Goal: Check status: Check status

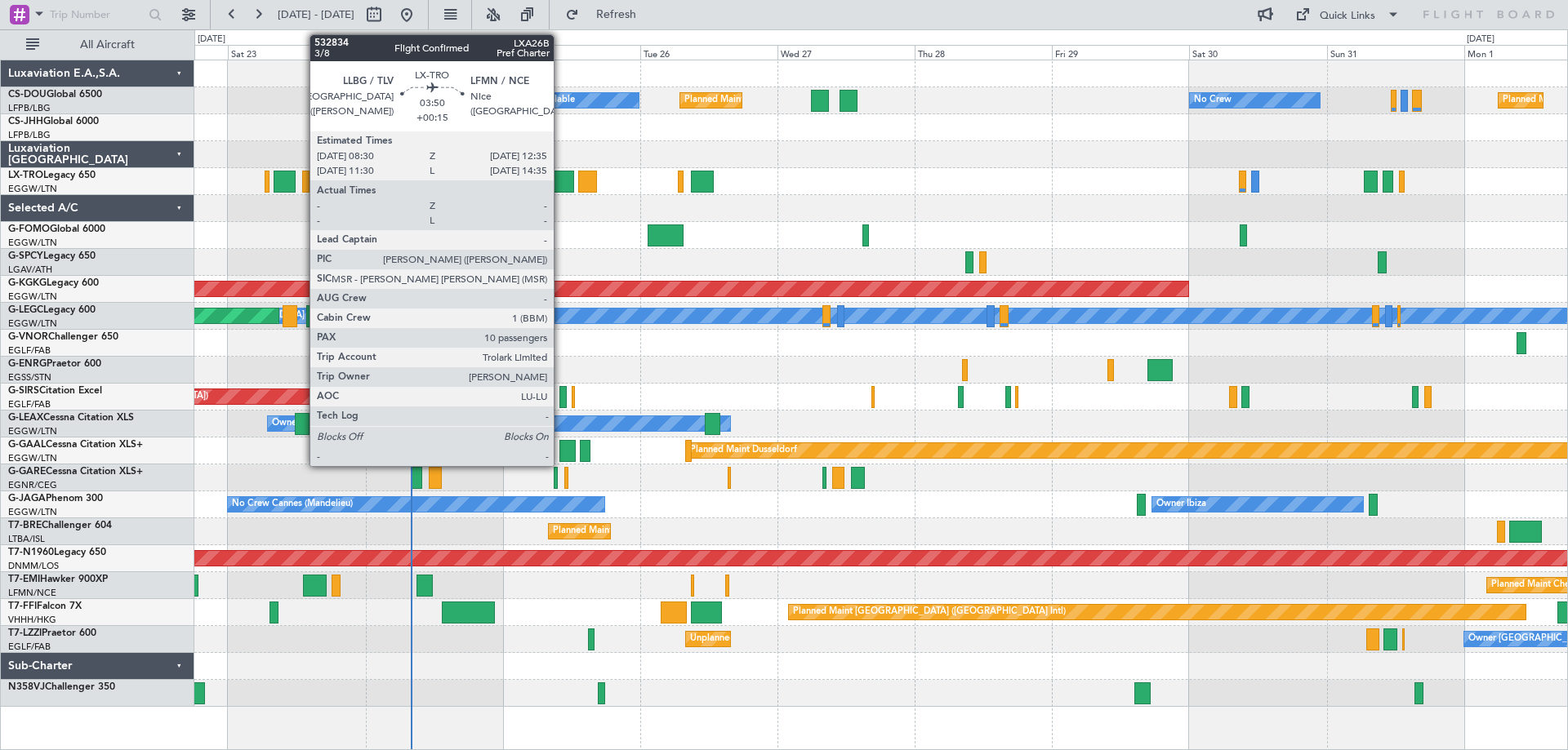
click at [561, 180] on div at bounding box center [562, 181] width 23 height 22
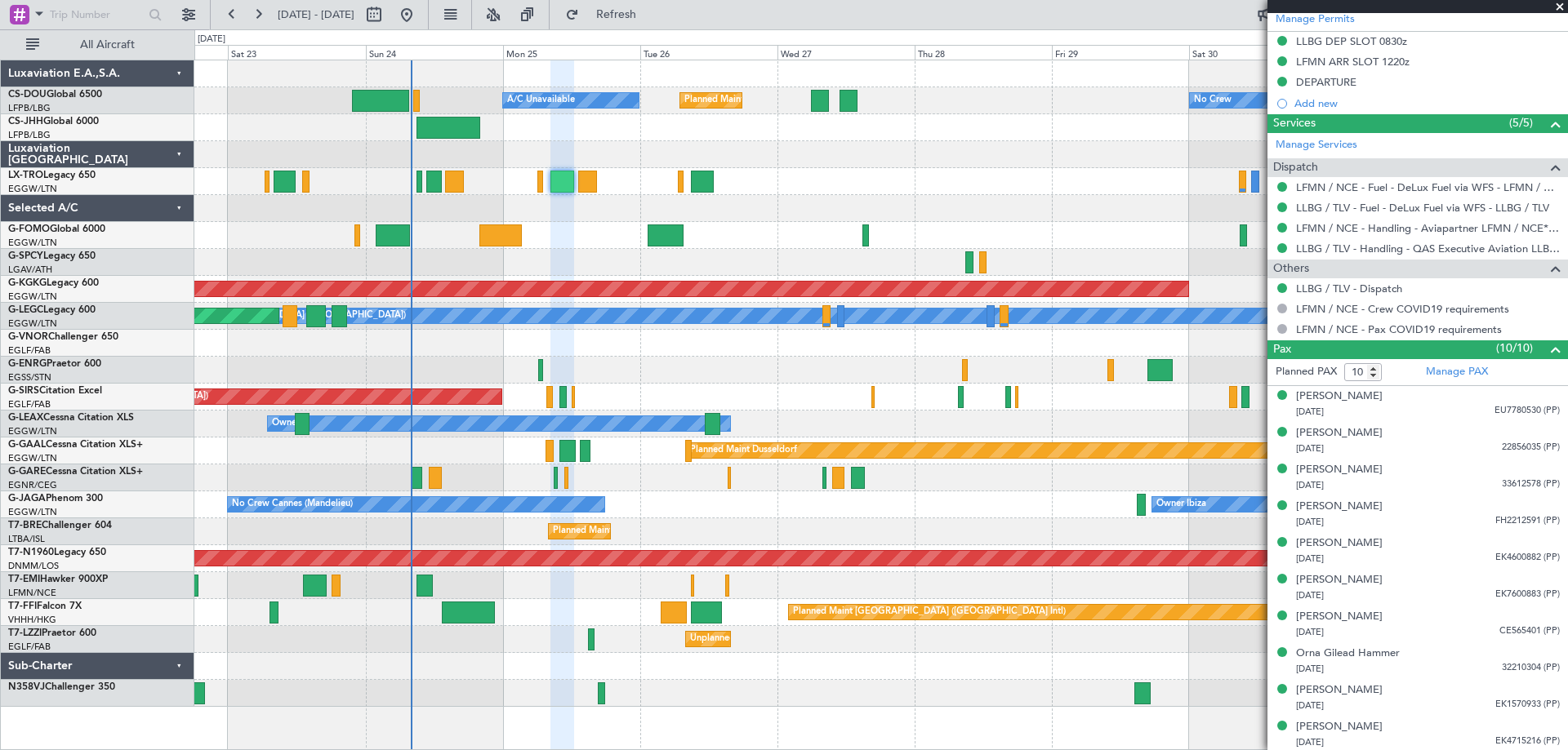
scroll to position [502, 0]
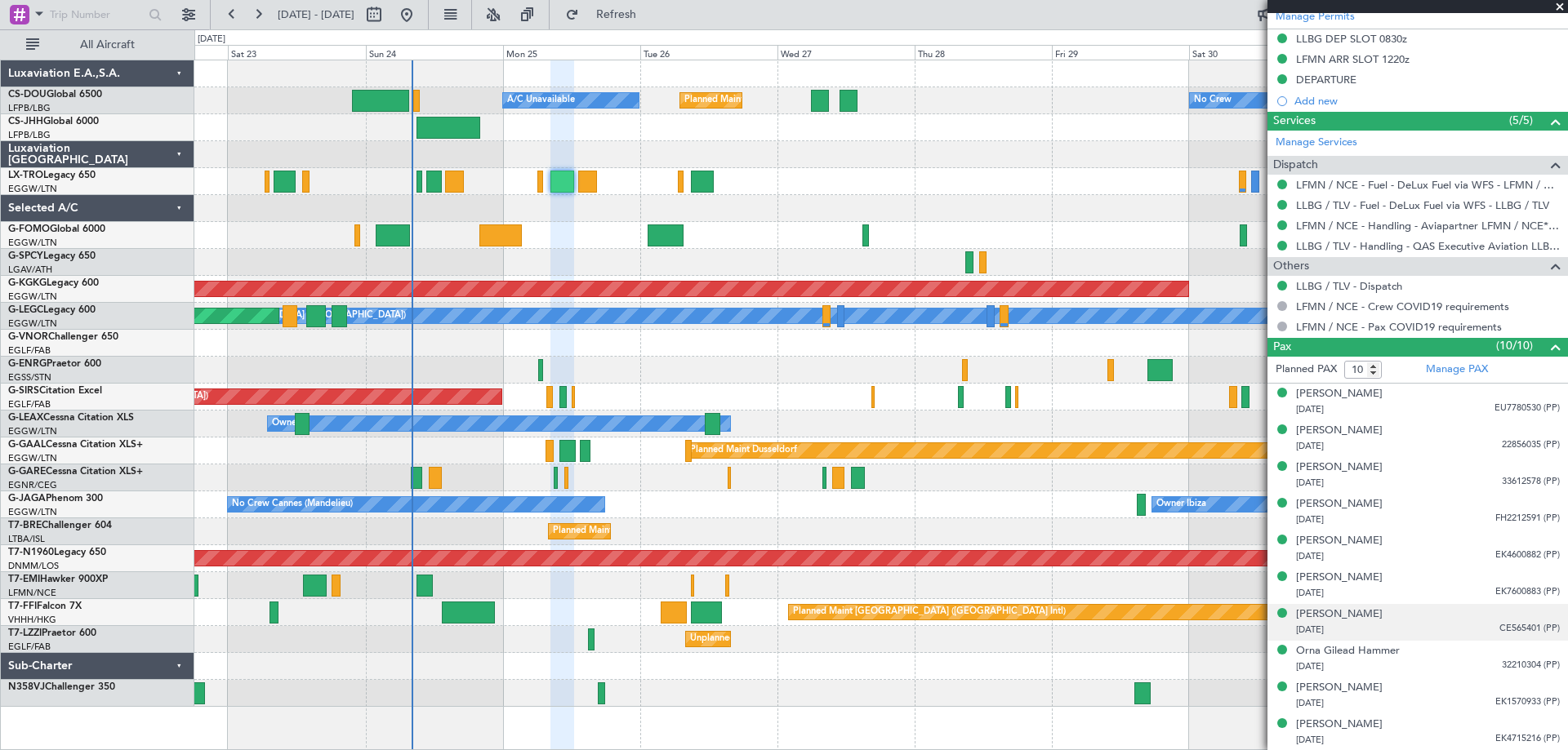
click at [1522, 625] on span "CE565401 (PP)" at bounding box center [1530, 629] width 61 height 14
click at [1545, 647] on img at bounding box center [1552, 649] width 15 height 15
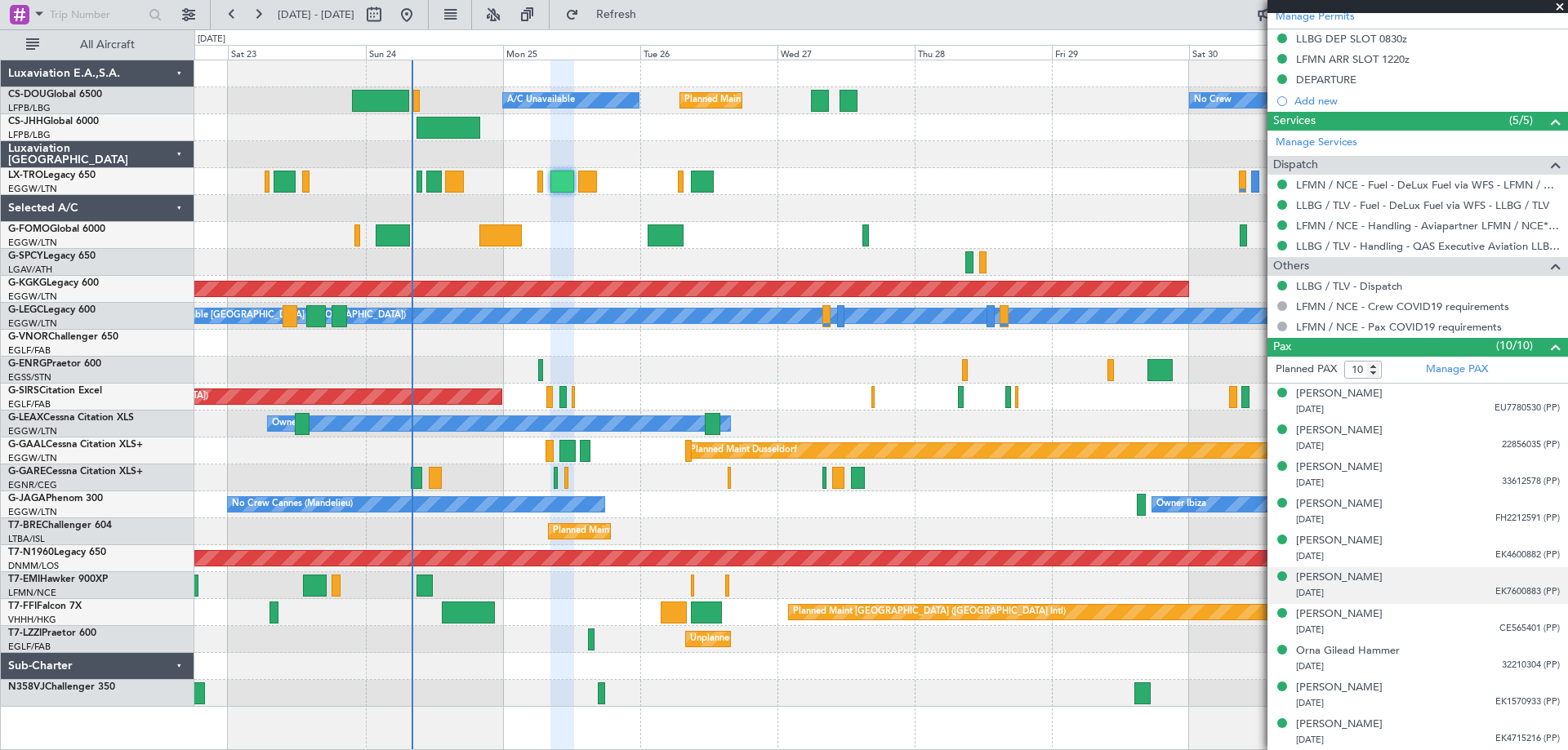
click at [1527, 590] on span "EK7600883 (PP)" at bounding box center [1527, 592] width 64 height 14
click at [1545, 608] on img at bounding box center [1552, 612] width 15 height 15
click at [1499, 629] on span "CE565401 (PP)" at bounding box center [1530, 629] width 61 height 14
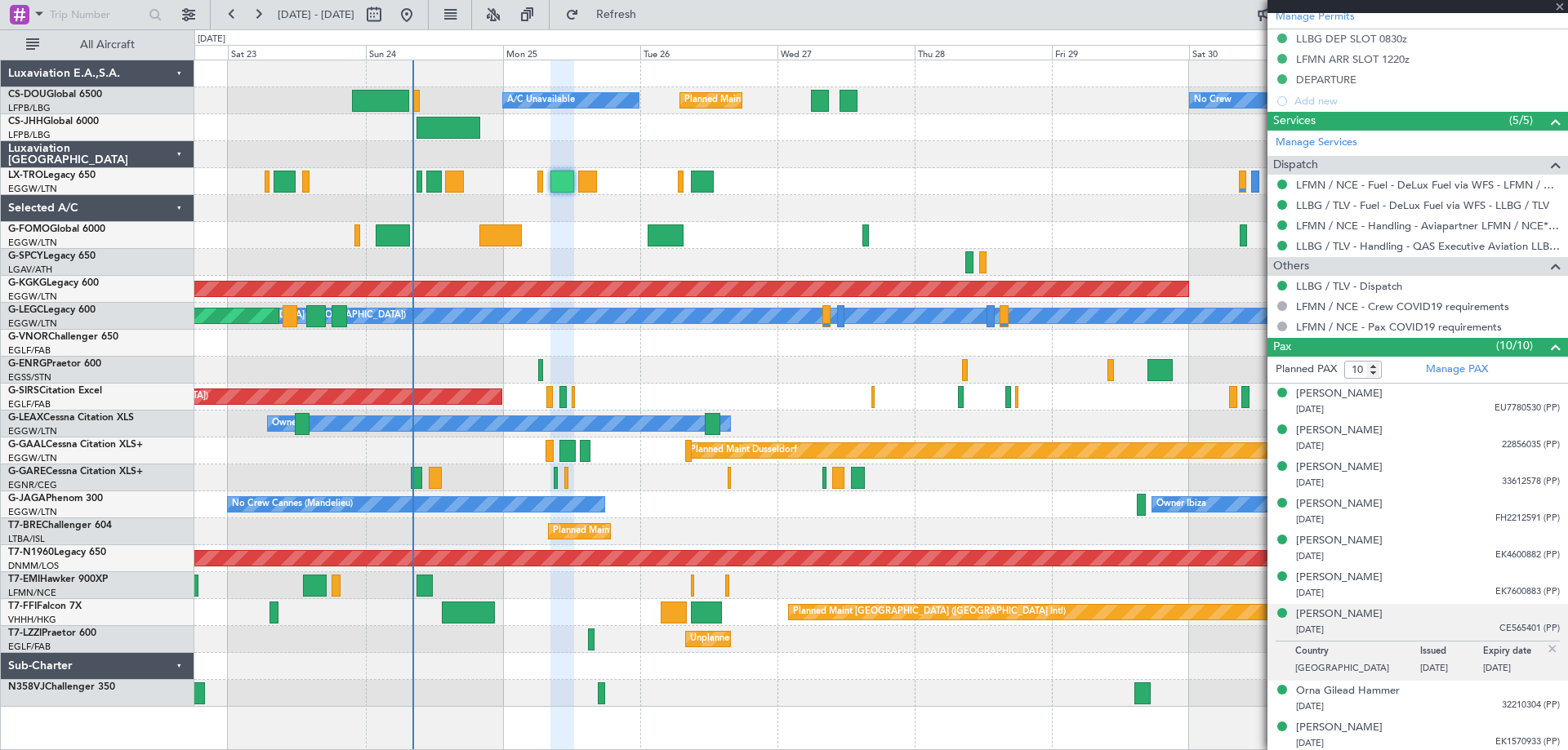
click at [1545, 647] on img at bounding box center [1552, 649] width 15 height 15
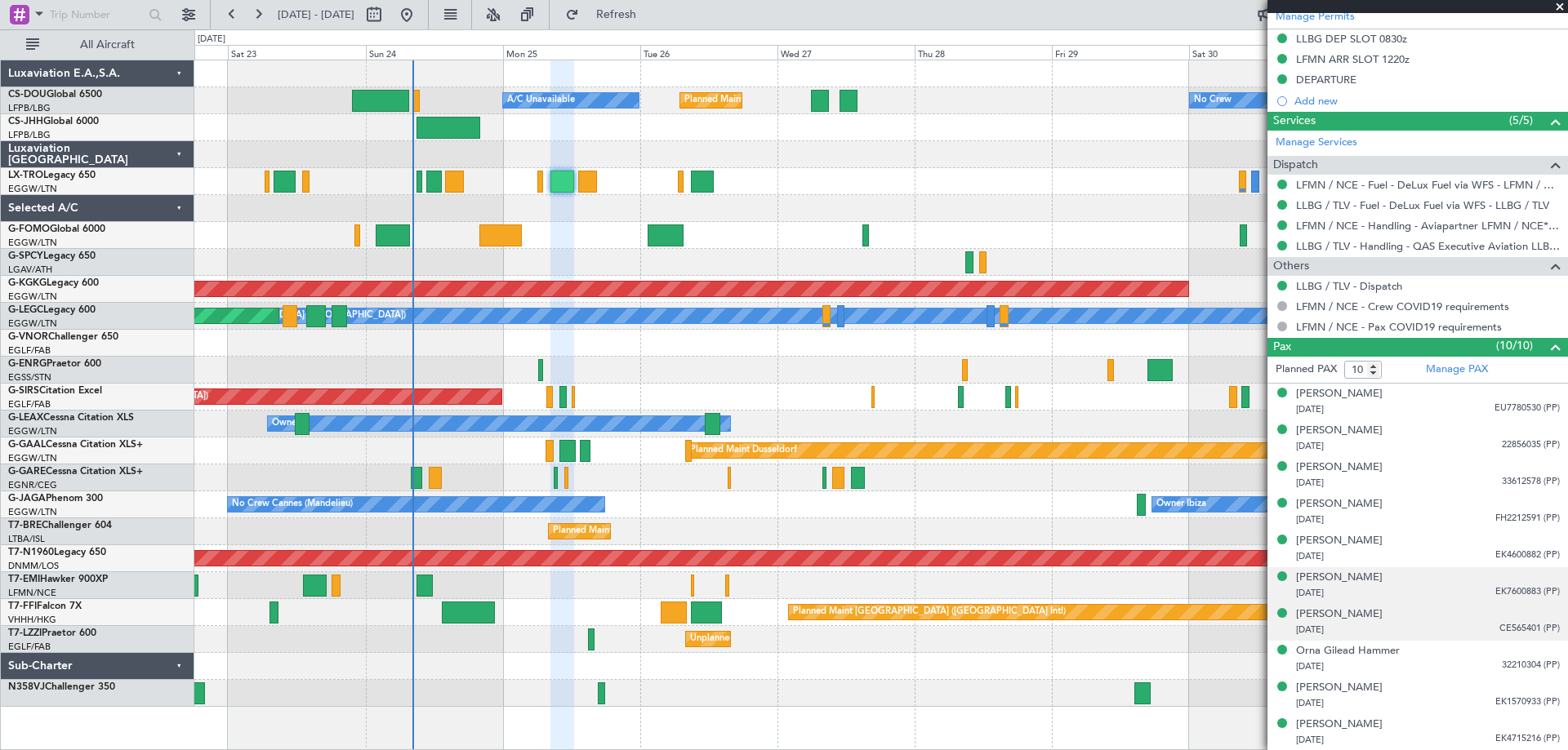
click at [1522, 587] on span "EK7600883 (PP)" at bounding box center [1527, 592] width 64 height 14
click at [1523, 591] on span "EK7600883 (PP)" at bounding box center [1527, 592] width 64 height 14
click at [1545, 610] on img at bounding box center [1552, 612] width 15 height 15
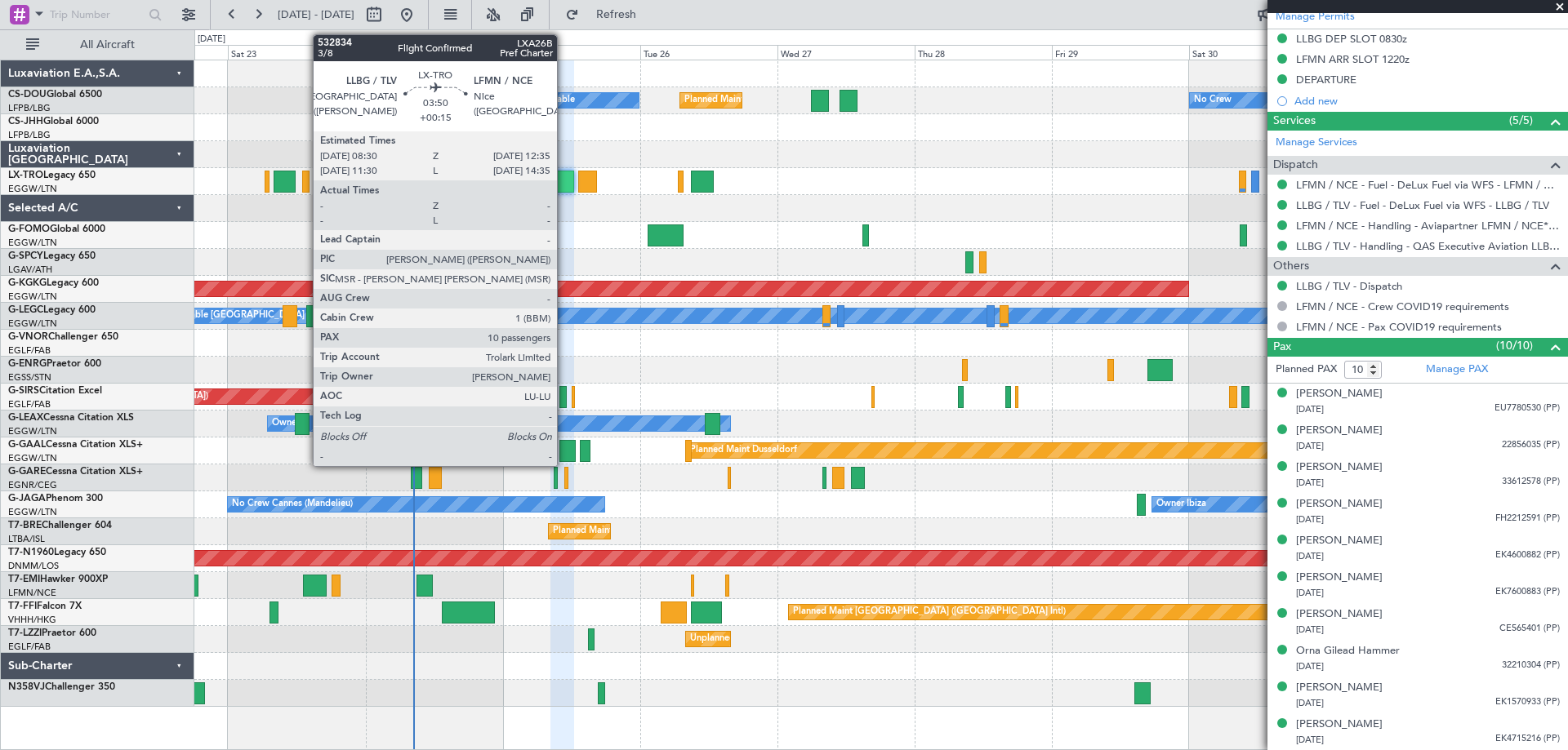
click at [565, 175] on div at bounding box center [562, 181] width 23 height 22
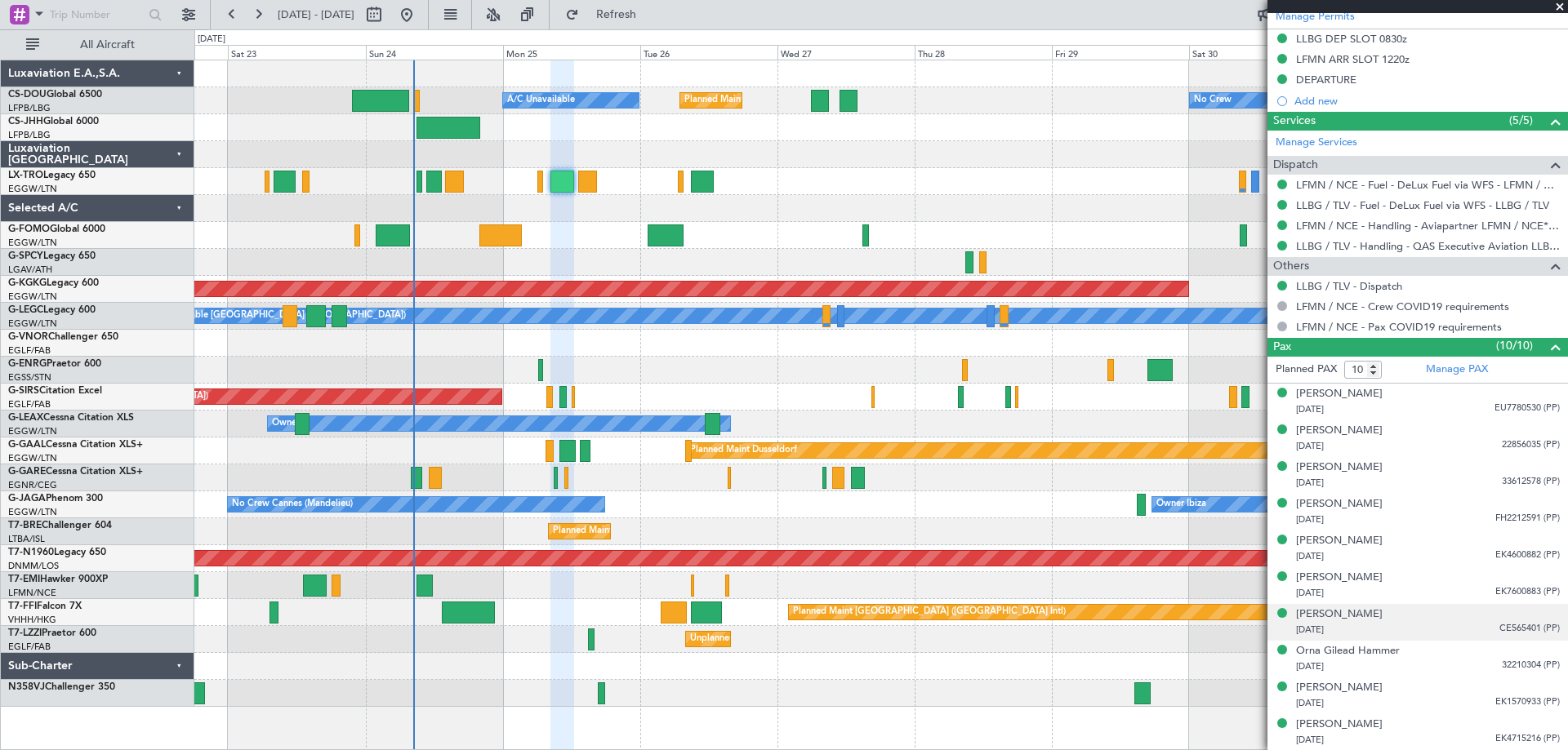
click at [1509, 630] on span "CE565401 (PP)" at bounding box center [1530, 629] width 61 height 14
click at [1545, 646] on img at bounding box center [1552, 649] width 15 height 15
click at [1563, 7] on span at bounding box center [1559, 7] width 16 height 15
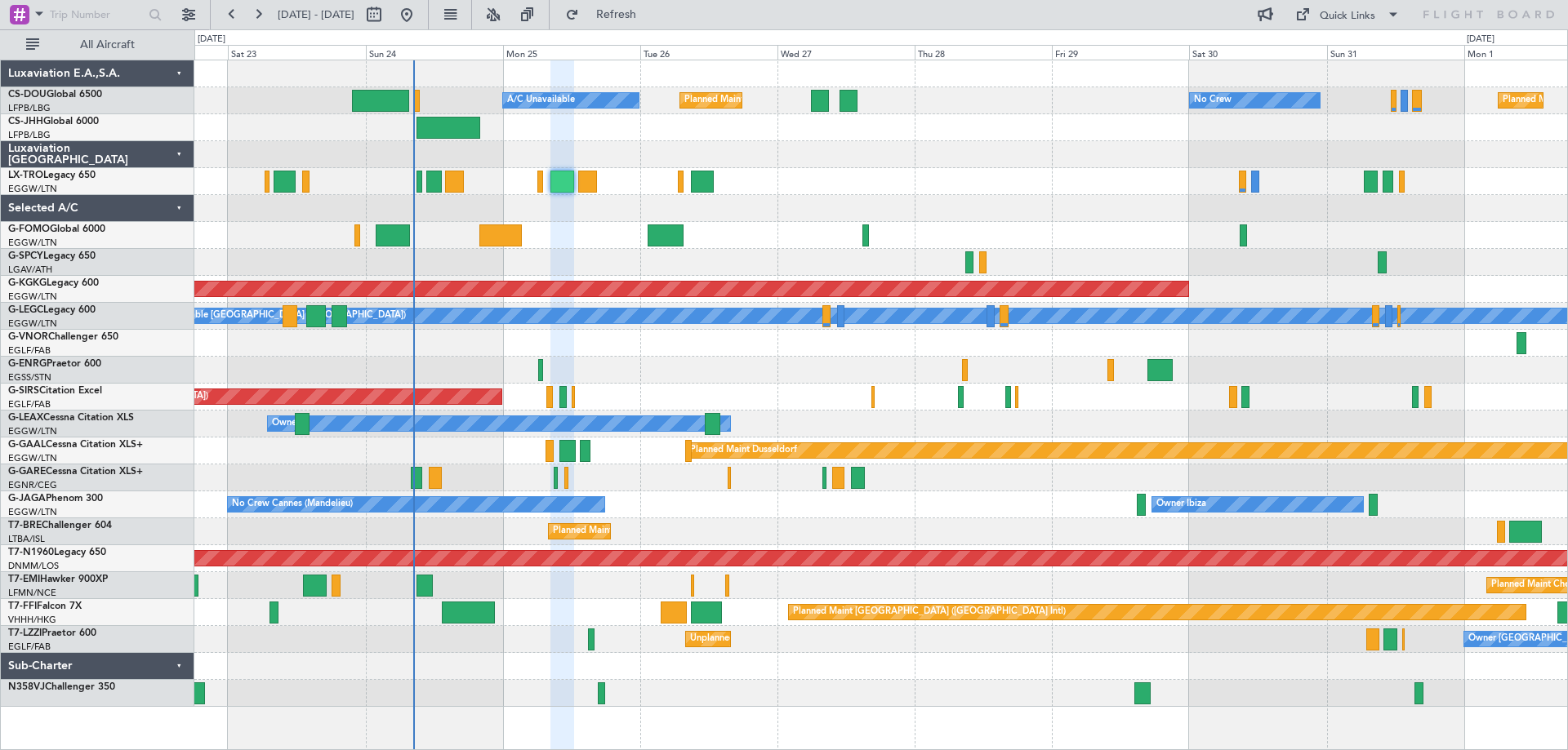
type input "0"
